Goal: Task Accomplishment & Management: Use online tool/utility

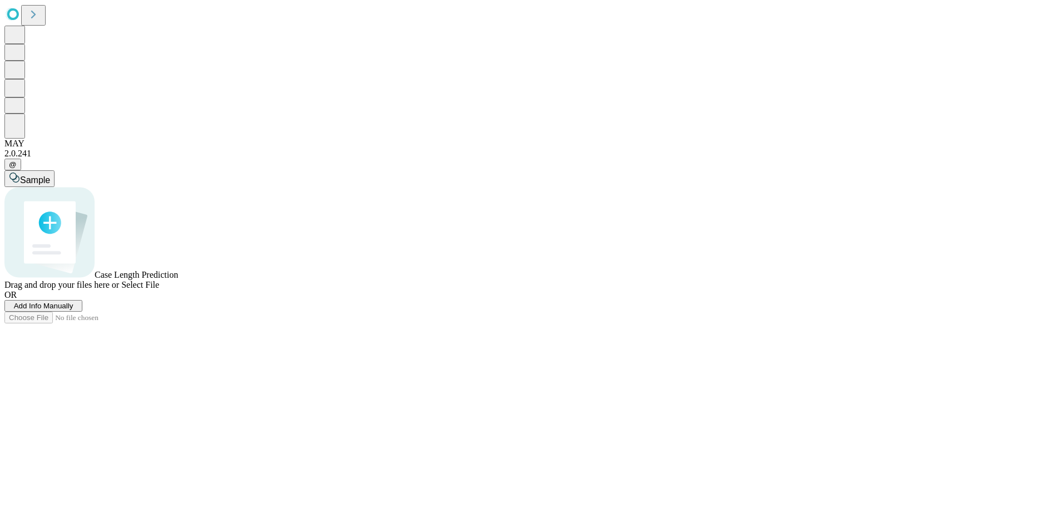
click at [73, 310] on span "Add Info Manually" at bounding box center [44, 306] width 60 height 8
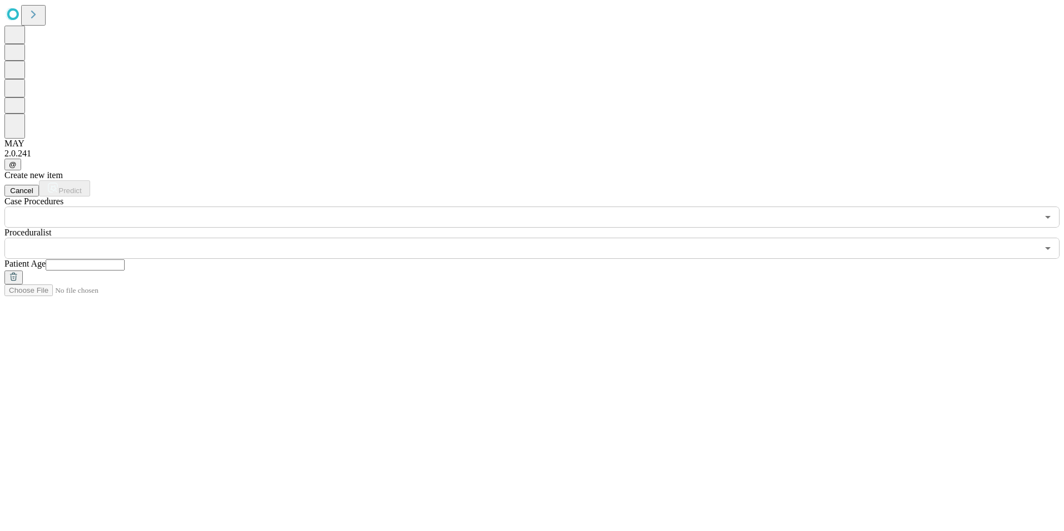
click at [129, 207] on input "text" at bounding box center [521, 217] width 1034 height 21
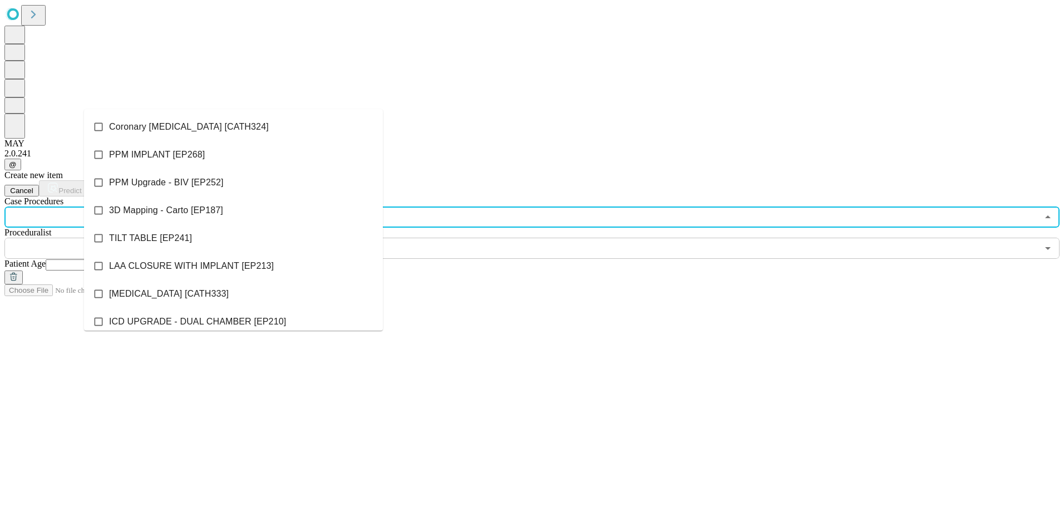
scroll to position [1212, 0]
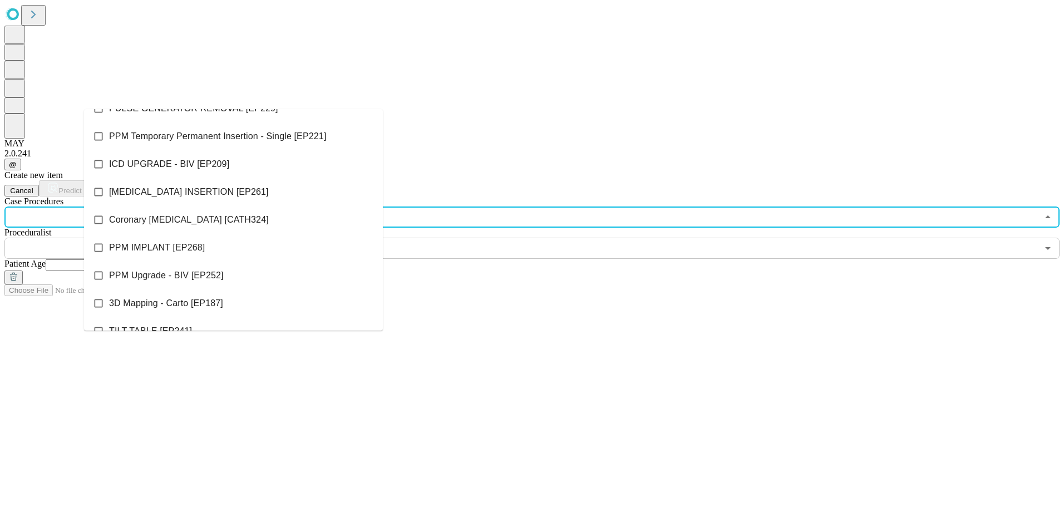
click at [628, 284] on div "Create new item Cancel Predict Case Procedures ​ Proceduralist ​ Patient Age" at bounding box center [531, 227] width 1055 height 114
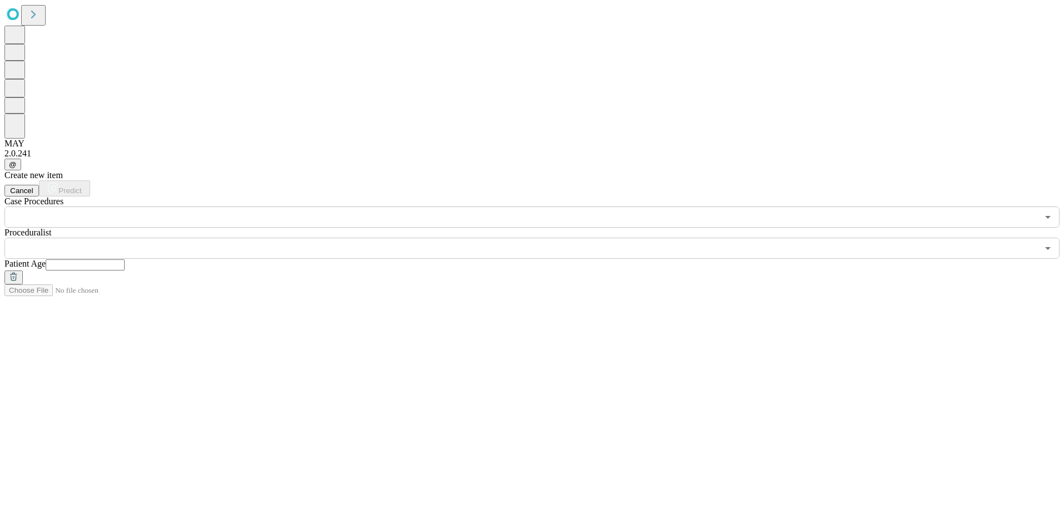
click at [408, 238] on input "text" at bounding box center [521, 248] width 1034 height 21
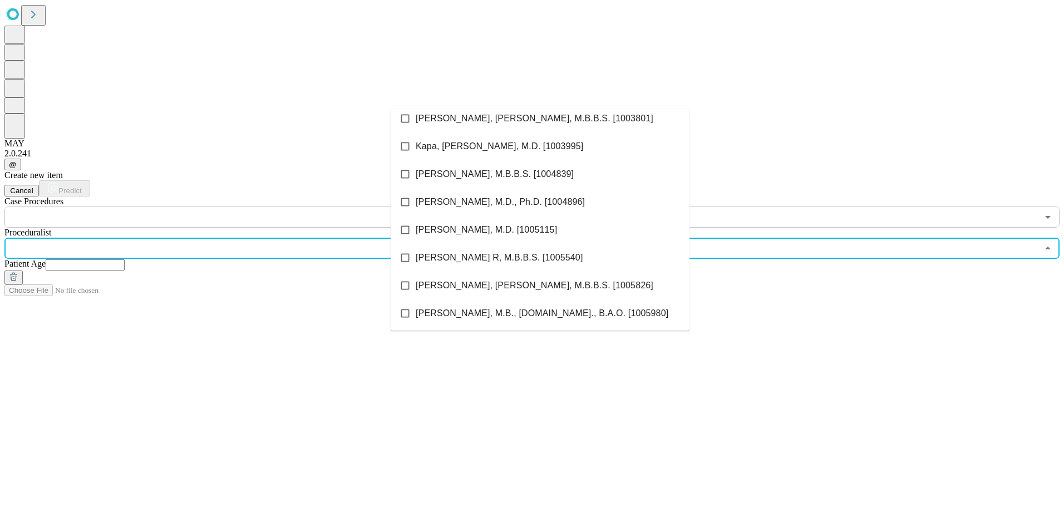
scroll to position [278, 0]
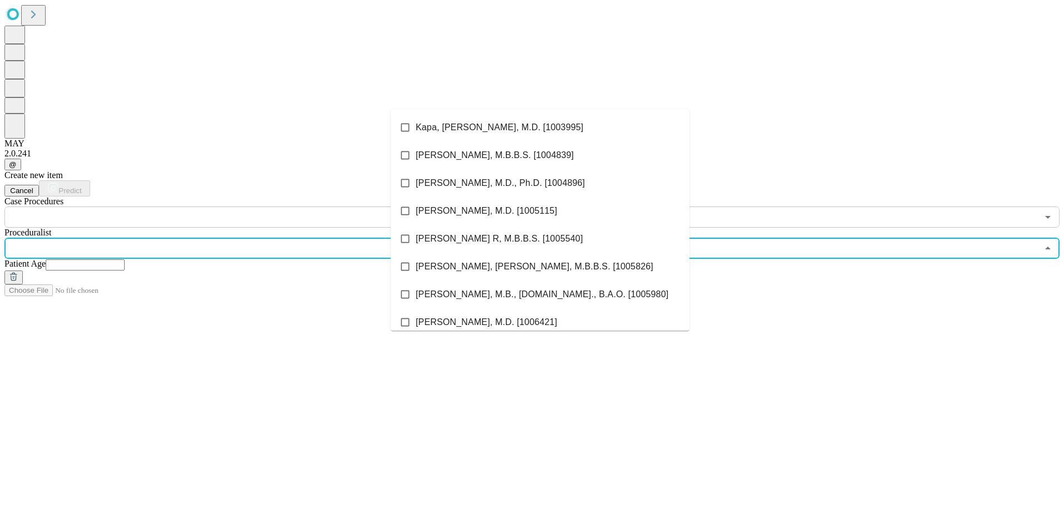
click at [518, 271] on span "Deshmukh, Abhishek J, M.B.B.S. [1005826]" at bounding box center [535, 266] width 238 height 13
click at [125, 259] on input "text" at bounding box center [85, 264] width 79 height 11
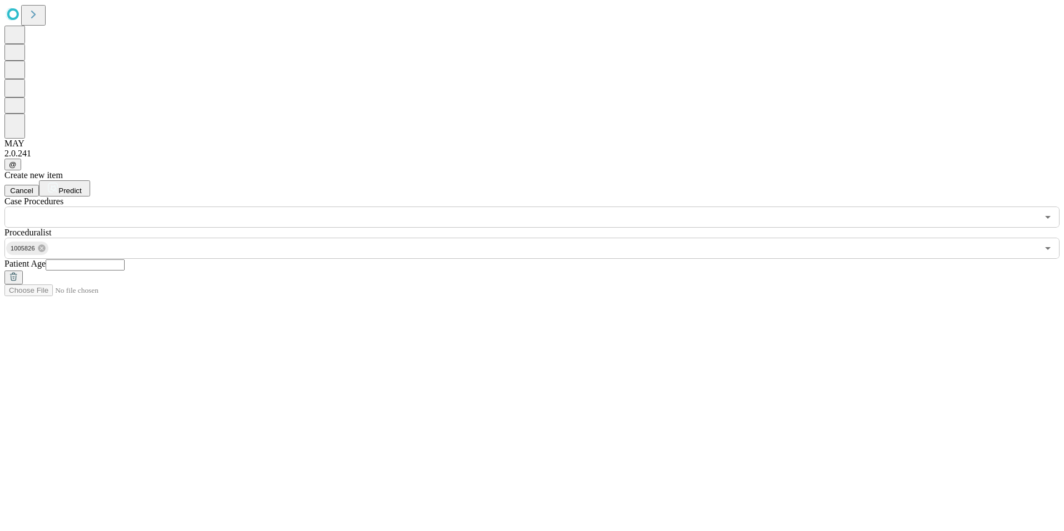
click at [125, 259] on input "text" at bounding box center [85, 264] width 79 height 11
type input "**"
click at [268, 207] on input "text" at bounding box center [521, 217] width 1034 height 21
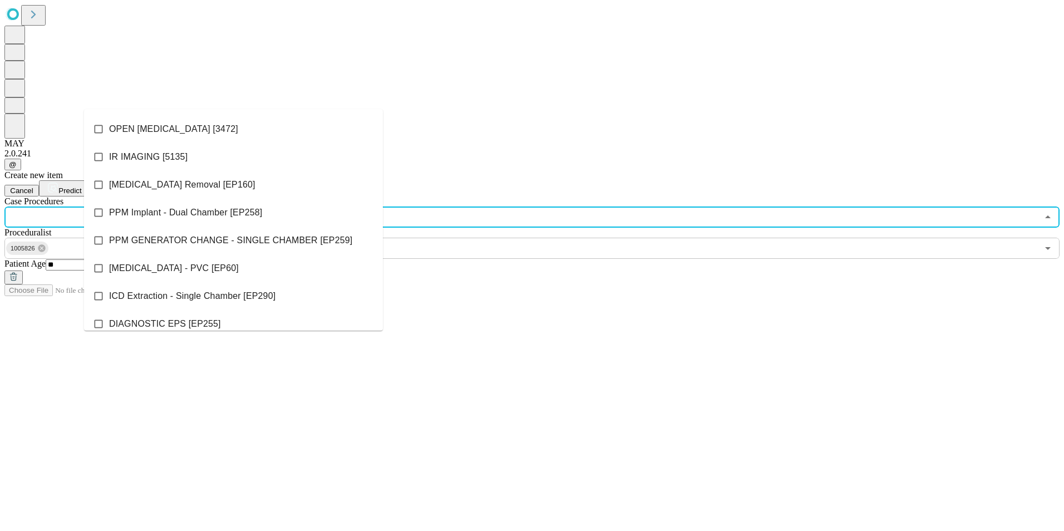
scroll to position [301, 0]
click at [171, 207] on span "PPM Implant - Dual Chamber [EP258]" at bounding box center [185, 213] width 153 height 13
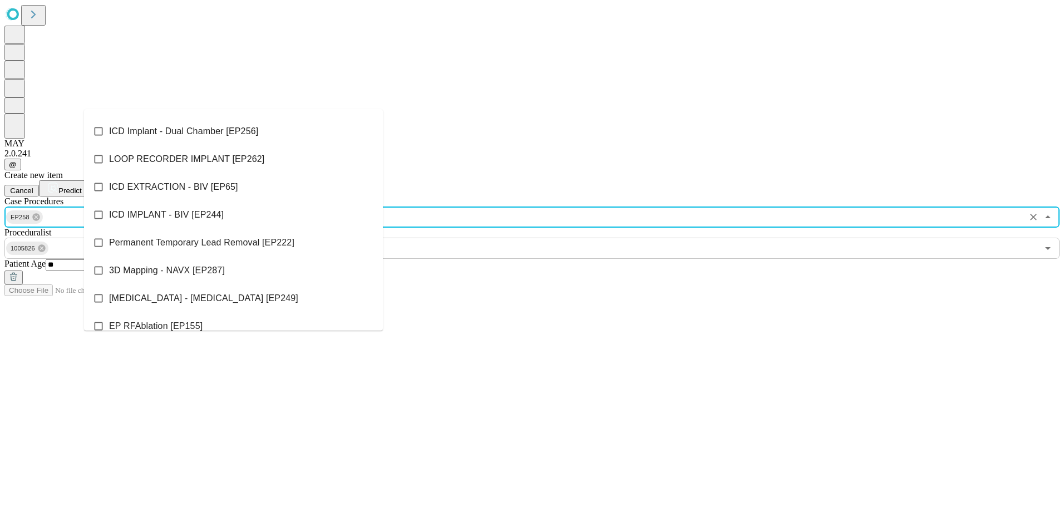
scroll to position [724, 0]
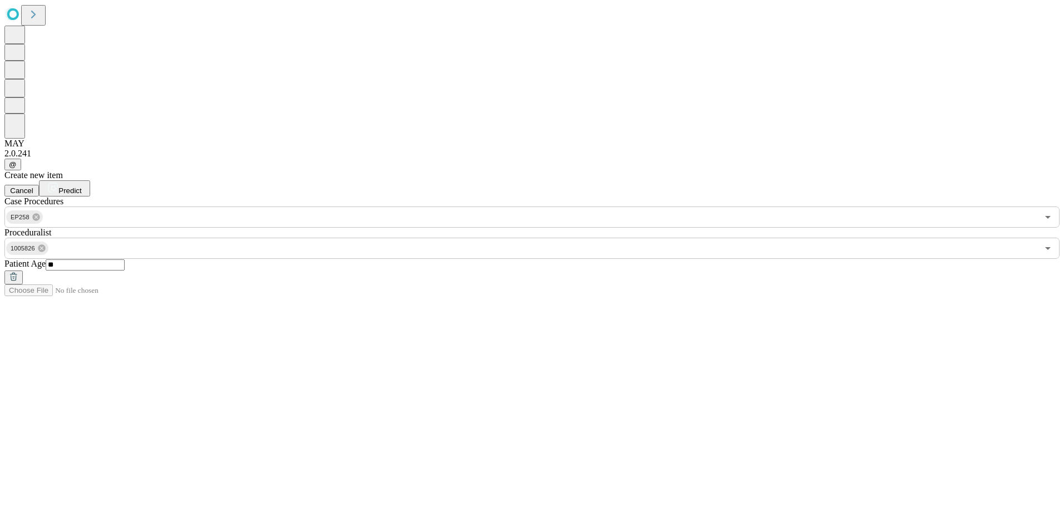
click at [669, 284] on div "Create new item Cancel Predict Case Procedures EP258 ​ Proceduralist 1005826 ​ …" at bounding box center [531, 227] width 1055 height 114
click at [81, 186] on span "Predict" at bounding box center [69, 190] width 23 height 8
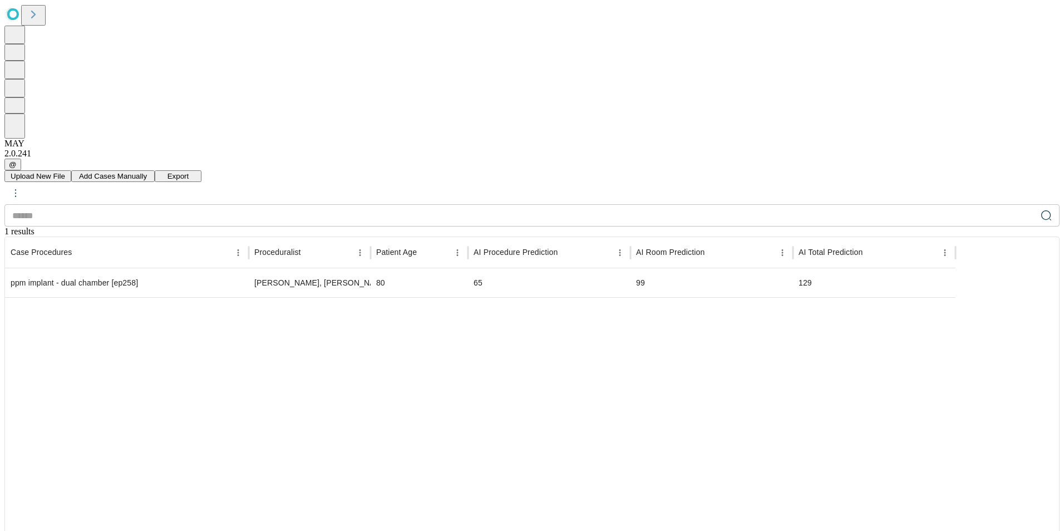
click at [147, 172] on span "Add Cases Manually" at bounding box center [113, 176] width 68 height 8
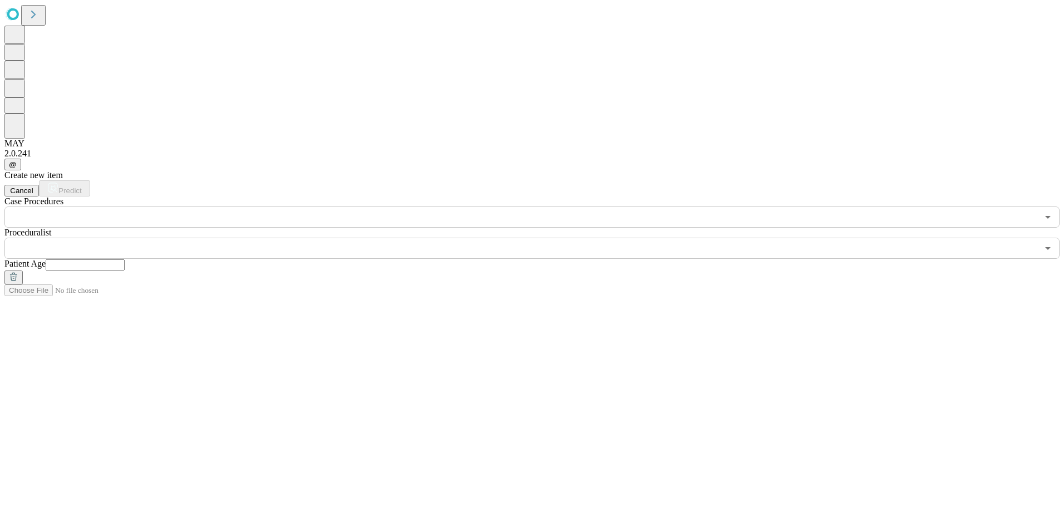
click at [1045, 216] on icon "Open" at bounding box center [1048, 217] width 6 height 3
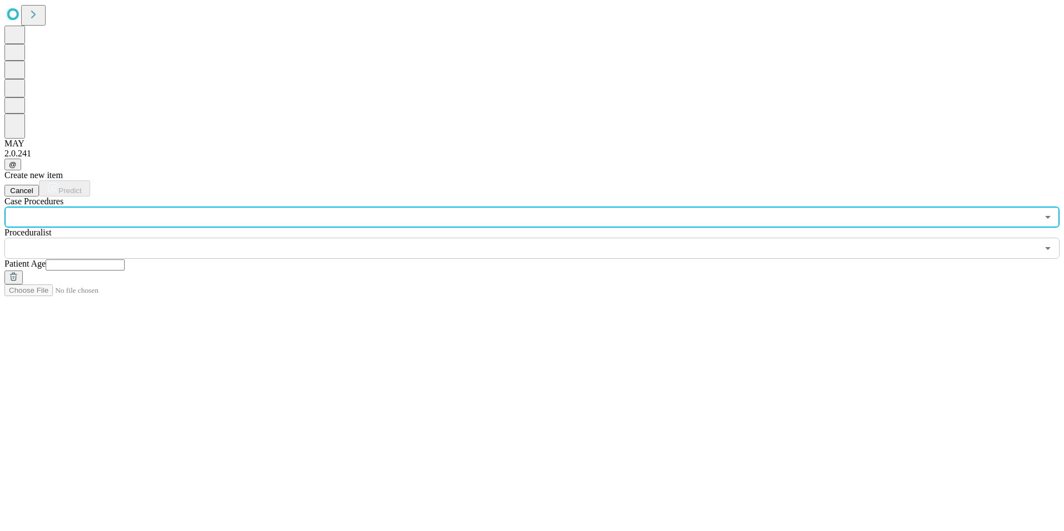
click at [104, 207] on input "text" at bounding box center [521, 217] width 1034 height 21
type input "*********"
click at [148, 127] on span "Substernal ICD [EP323]" at bounding box center [157, 127] width 96 height 13
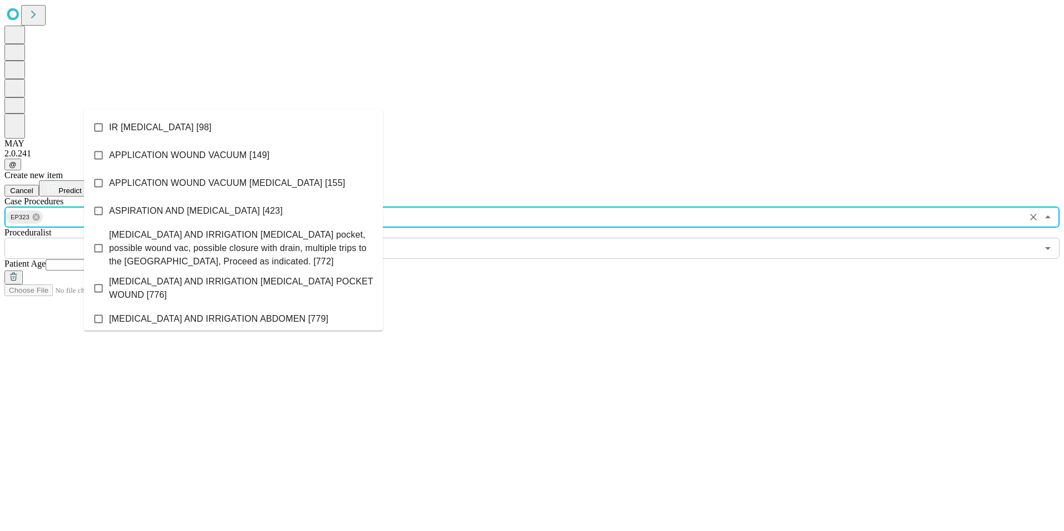
scroll to position [3800, 0]
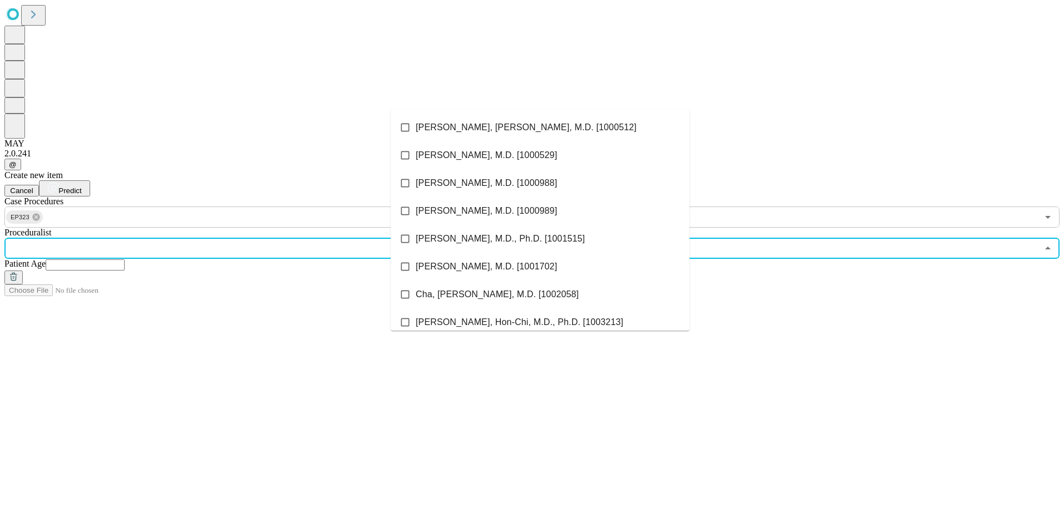
click at [457, 238] on input "text" at bounding box center [521, 248] width 1034 height 21
click at [455, 293] on span "Cha, Yong-Mei, M.D. [1002058]" at bounding box center [497, 294] width 163 height 13
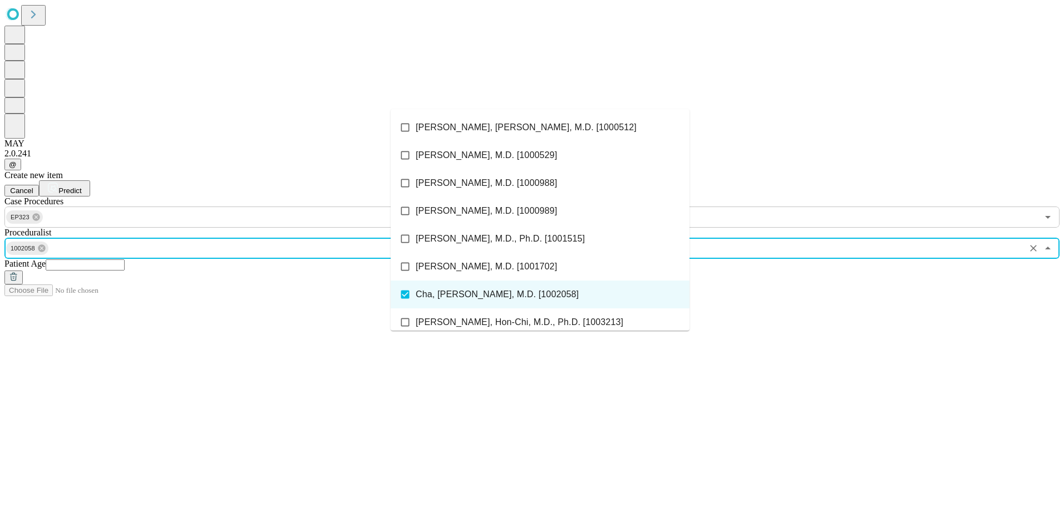
click at [125, 259] on input "text" at bounding box center [85, 264] width 79 height 11
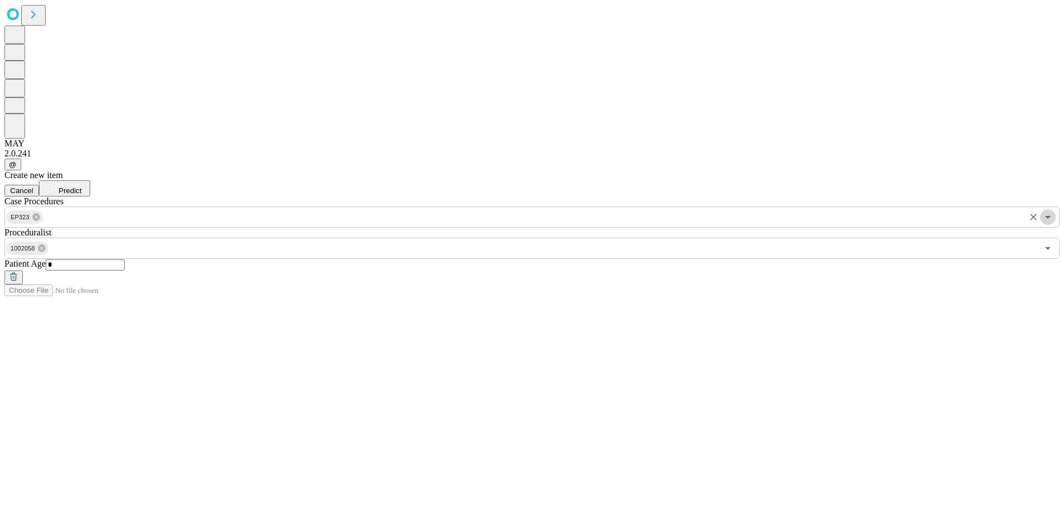
click at [1041, 210] on icon "Open" at bounding box center [1047, 216] width 13 height 13
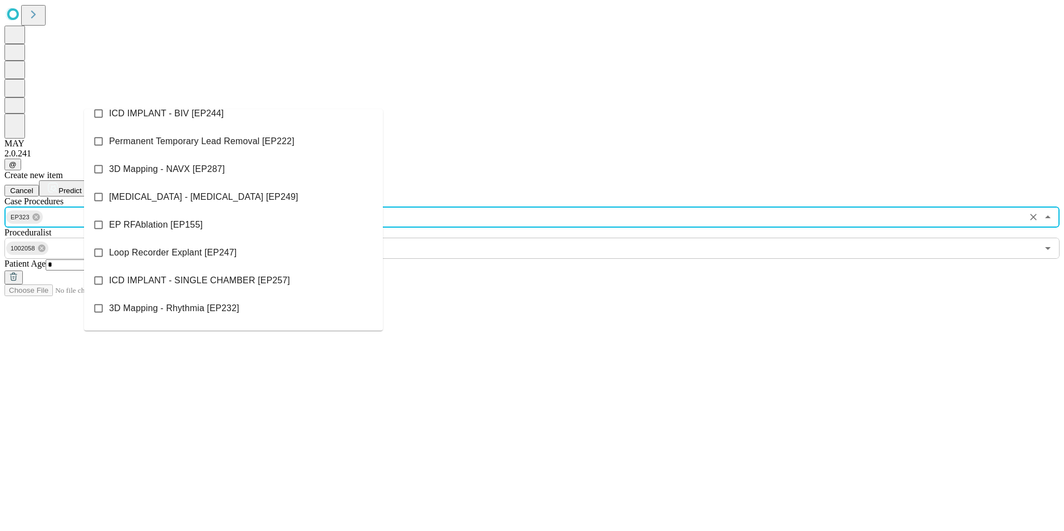
scroll to position [835, 0]
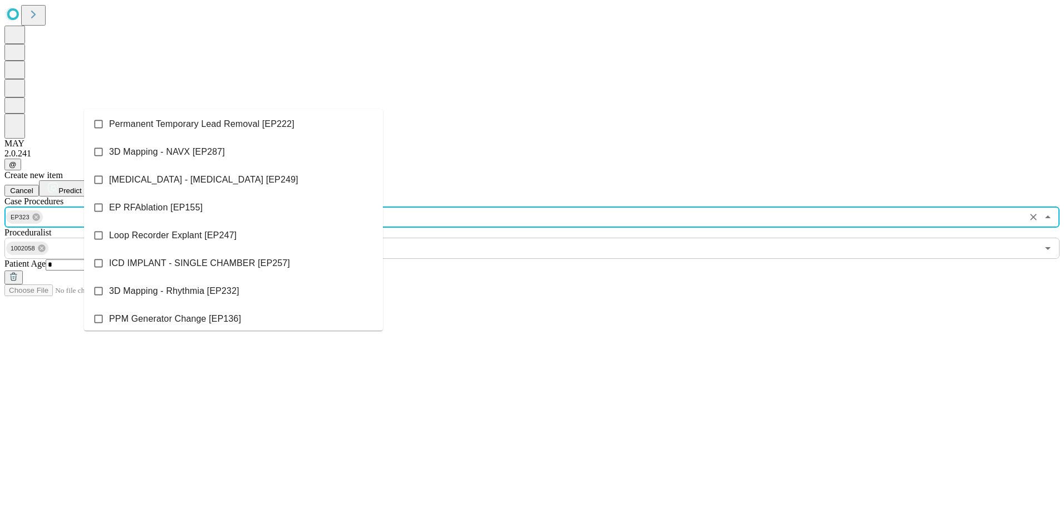
click at [194, 229] on span "Loop Recorder Explant [EP247]" at bounding box center [172, 235] width 127 height 13
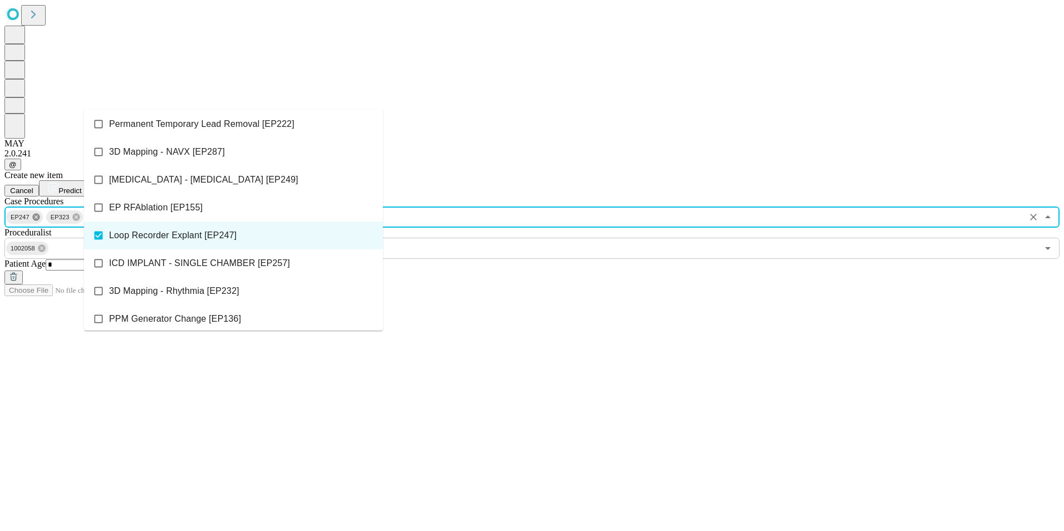
click at [41, 213] on icon at bounding box center [36, 217] width 9 height 9
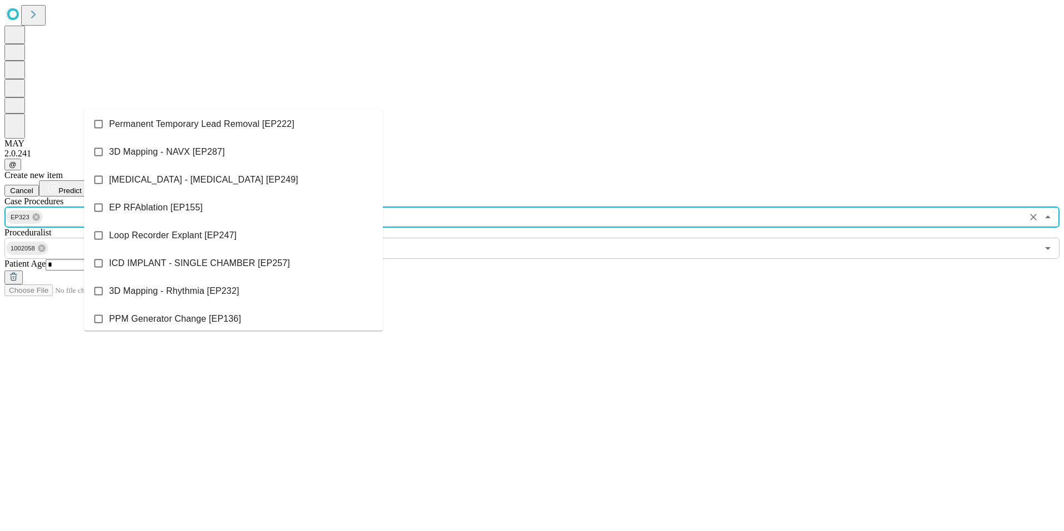
click at [146, 257] on span "ICD IMPLANT - SINGLE CHAMBER [EP257]" at bounding box center [199, 263] width 181 height 13
click at [180, 229] on span "Loop Recorder Explant [EP247]" at bounding box center [172, 235] width 127 height 13
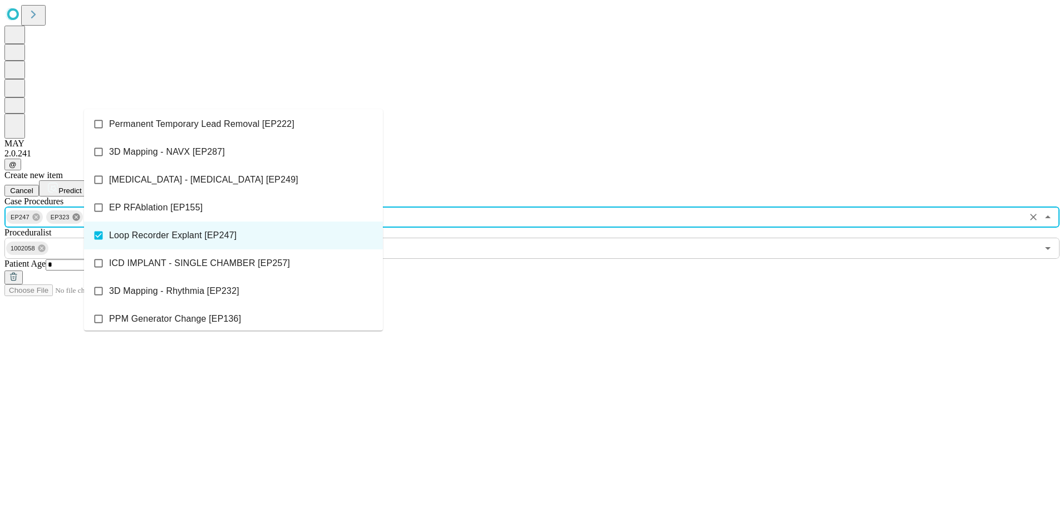
click at [81, 213] on icon at bounding box center [76, 217] width 9 height 9
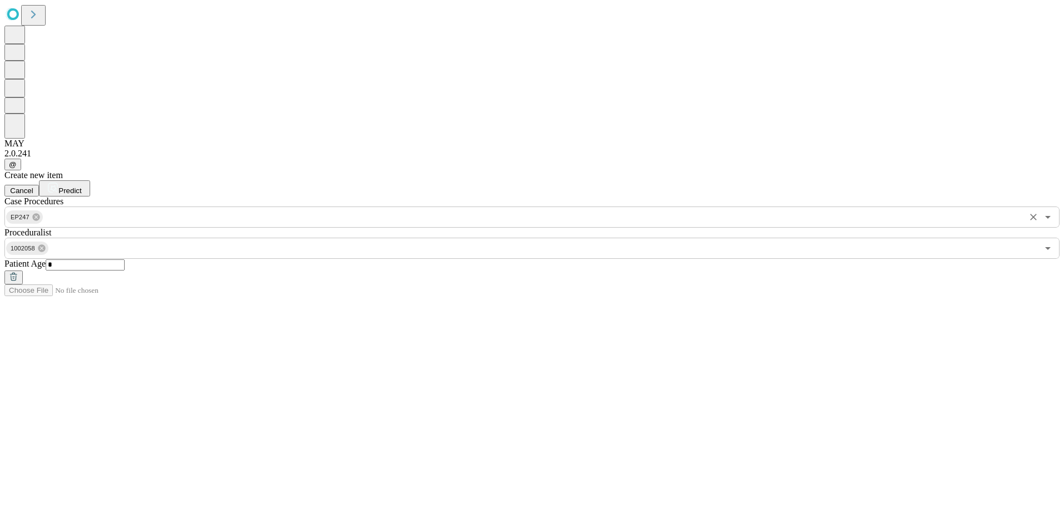
click at [125, 259] on input "*" at bounding box center [85, 264] width 79 height 11
type input "**"
click at [81, 186] on span "Predict" at bounding box center [69, 190] width 23 height 8
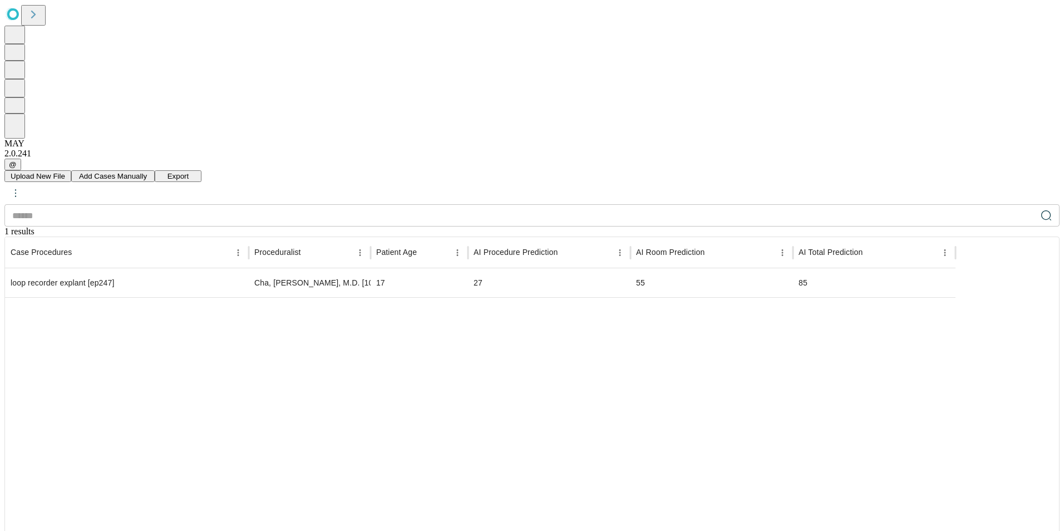
click at [711, 170] on div "Upload New File Add Cases Manually Export ​ 1 results Case Procedures Procedura…" at bounding box center [531, 402] width 1055 height 464
click at [607, 170] on div "Upload New File Add Cases Manually Export ​ 1 results Case Procedures Procedura…" at bounding box center [531, 402] width 1055 height 464
click at [1029, 170] on div "Upload New File Add Cases Manually Export ​ 1 results Case Procedures Procedura…" at bounding box center [531, 407] width 1055 height 475
click at [203, 269] on div "loop recorder explant [ep247]" at bounding box center [127, 283] width 233 height 28
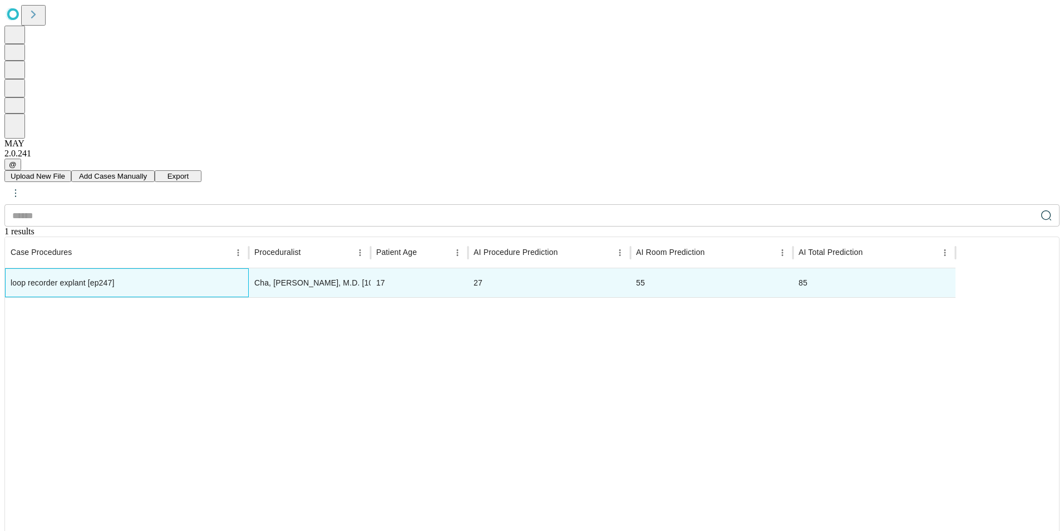
click at [202, 269] on div "loop recorder explant [ep247]" at bounding box center [127, 283] width 233 height 28
click at [401, 170] on div "Upload New File Add Cases Manually Export ​ 1 results Case Procedures Procedura…" at bounding box center [531, 407] width 1055 height 475
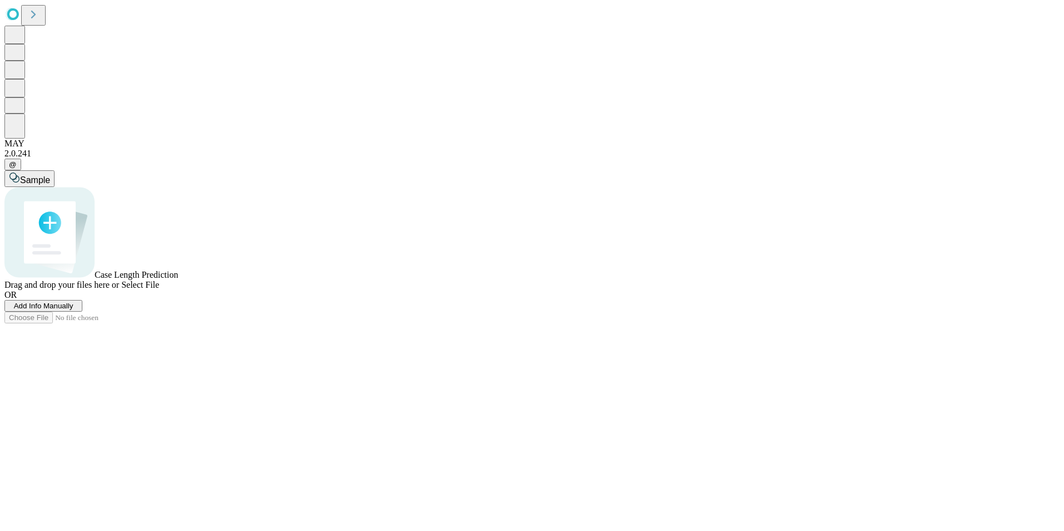
click at [73, 310] on span "Add Info Manually" at bounding box center [44, 306] width 60 height 8
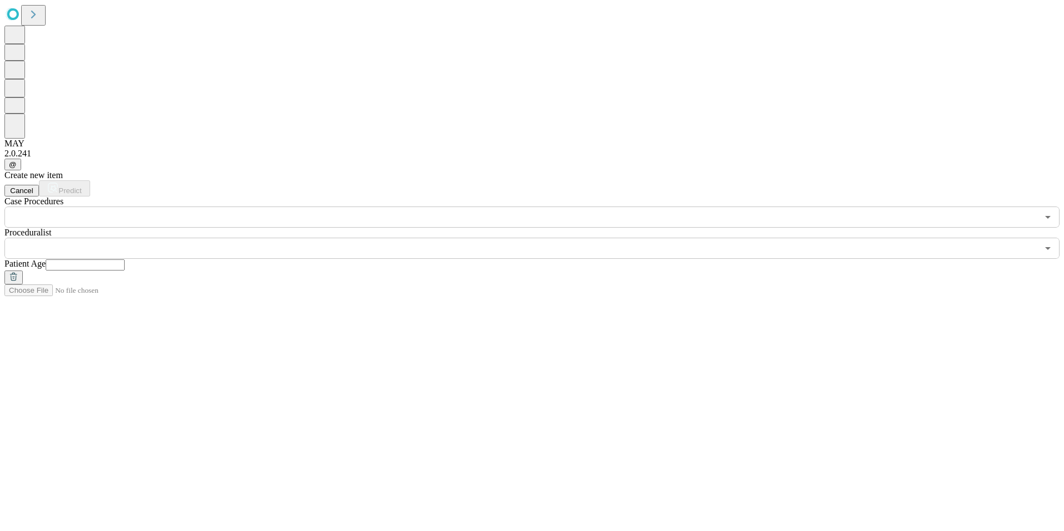
click at [150, 207] on input "text" at bounding box center [521, 217] width 1034 height 21
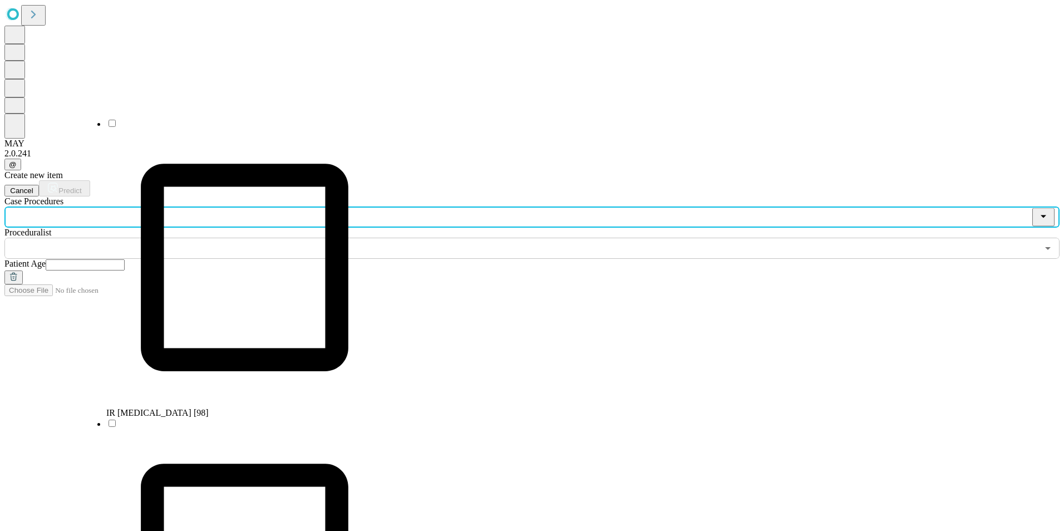
scroll to position [891, 0]
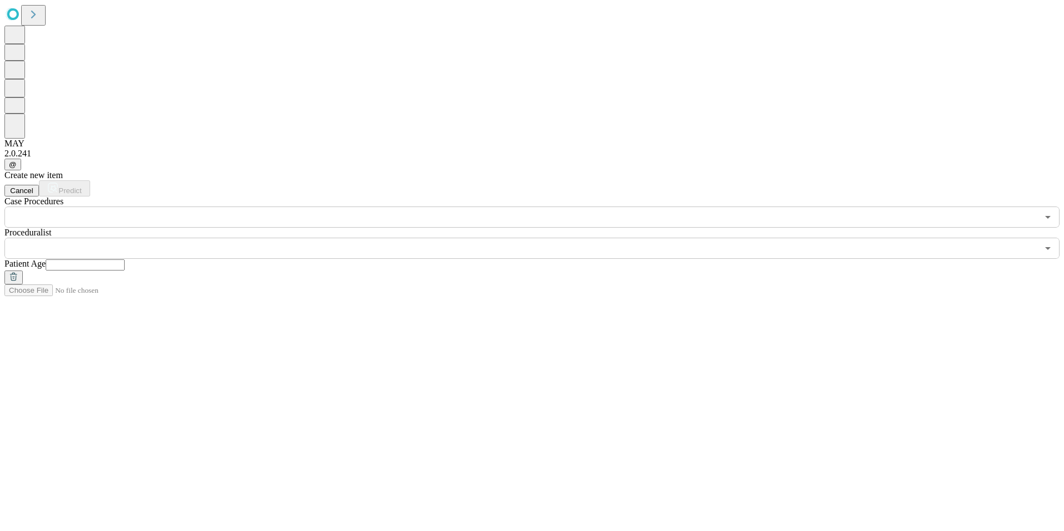
click at [1041, 210] on icon "Open" at bounding box center [1047, 216] width 13 height 13
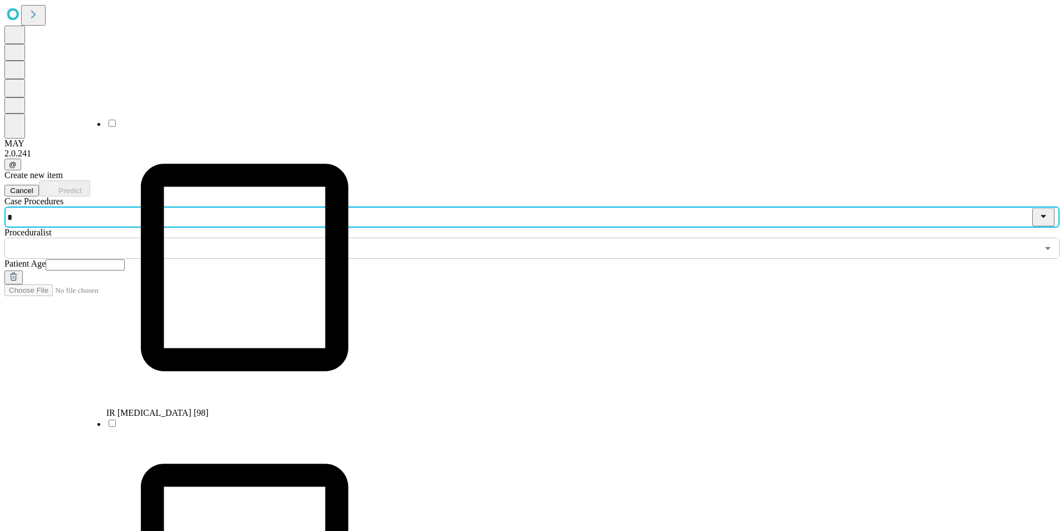
scroll to position [0, 0]
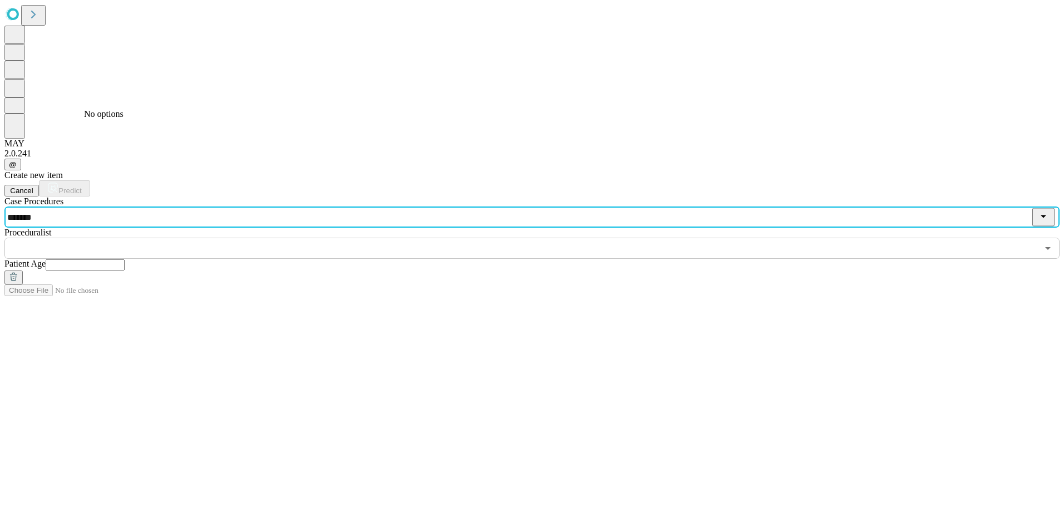
click at [125, 207] on input "*******" at bounding box center [521, 217] width 1034 height 21
drag, startPoint x: 112, startPoint y: 96, endPoint x: 61, endPoint y: 92, distance: 51.9
click at [61, 170] on div "Create new item Cancel Predict Case Procedures ******* ​ Proceduralist ​ Patien…" at bounding box center [531, 227] width 1055 height 114
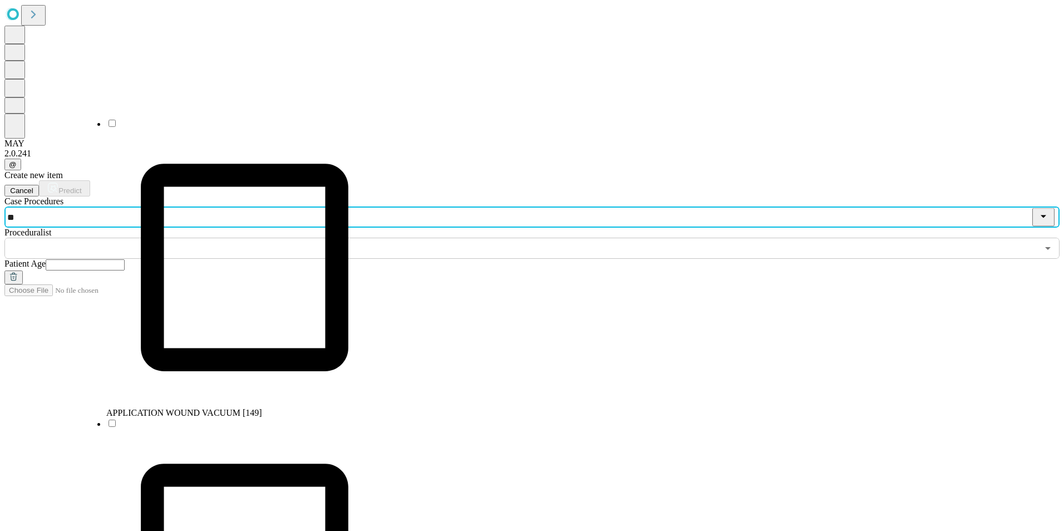
type input "***"
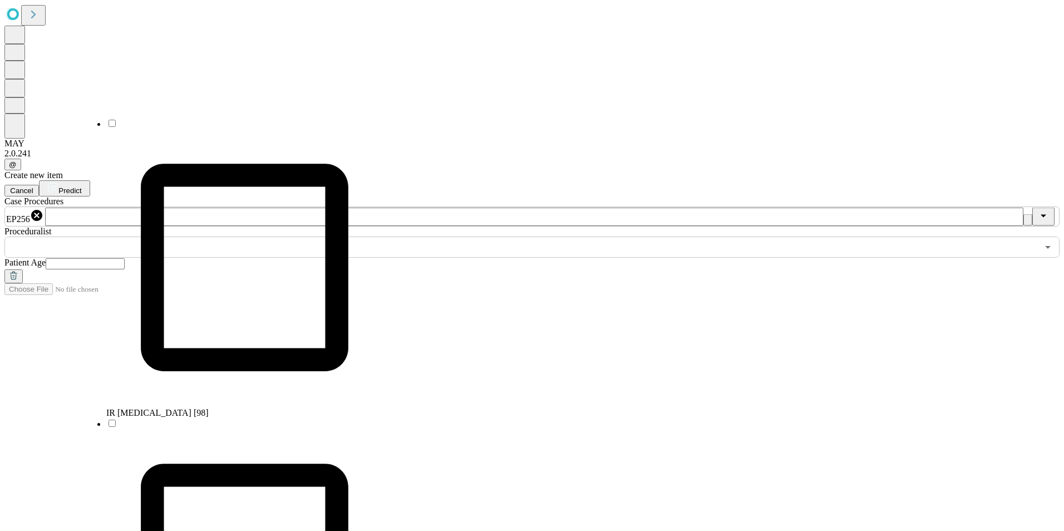
scroll to position [515, 0]
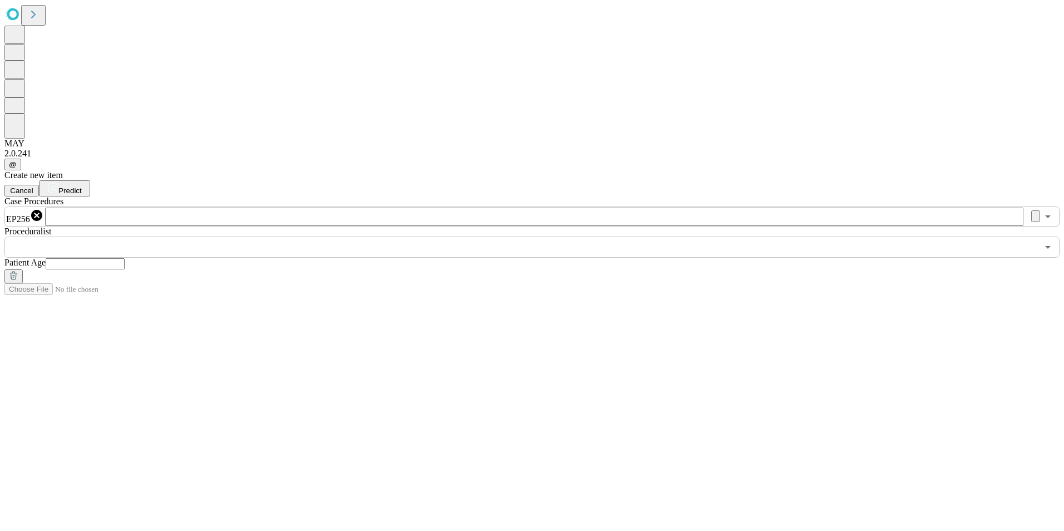
click at [489, 273] on div "Create new item Cancel Predict Case Procedures EP256 ​ Proceduralist ​ Patient …" at bounding box center [531, 226] width 1055 height 113
click at [30, 214] on span "EP256" at bounding box center [18, 218] width 24 height 9
click at [132, 208] on input "text" at bounding box center [534, 217] width 979 height 18
click at [175, 191] on div "Create new item Cancel Predict Case Procedures EP256 ​ Proceduralist ​ Patient …" at bounding box center [531, 226] width 1055 height 113
